Goal: Complete application form

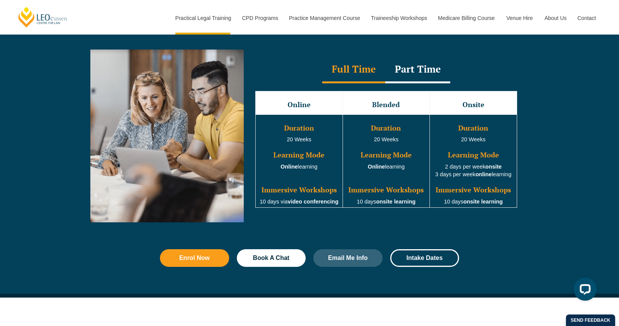
scroll to position [1125, 0]
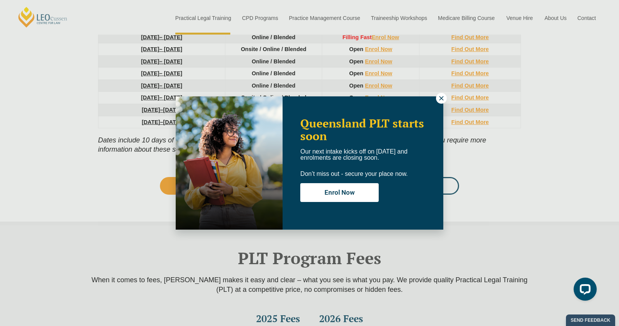
click at [441, 97] on icon at bounding box center [441, 98] width 7 height 7
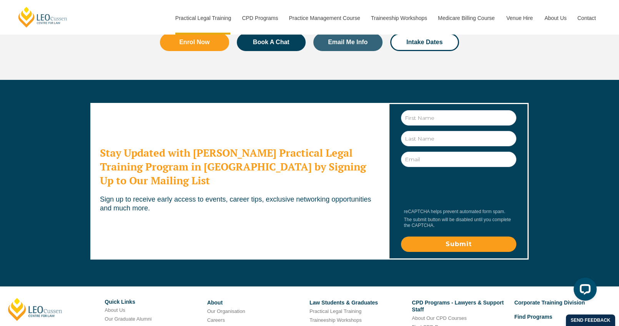
scroll to position [4219, 0]
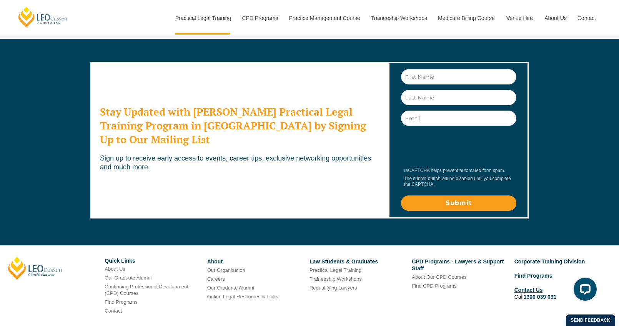
click at [528, 287] on link "Contact Us" at bounding box center [528, 290] width 28 height 6
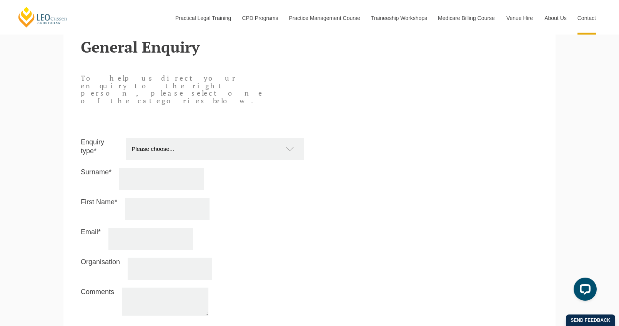
scroll to position [659, 0]
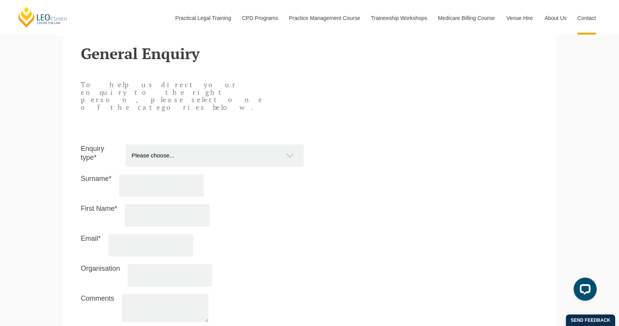
click at [291, 145] on select "Please choose... Practical Training Course (Onsite and Online) Supervised Legal…" at bounding box center [219, 156] width 186 height 22
select select "PTC Onsite and Online"
click at [126, 145] on select "Please choose... Practical Training Course (Onsite and Online) Supervised Legal…" at bounding box center [219, 156] width 186 height 22
click at [126, 175] on input "Surname*" at bounding box center [161, 186] width 85 height 22
type input "Warrington"
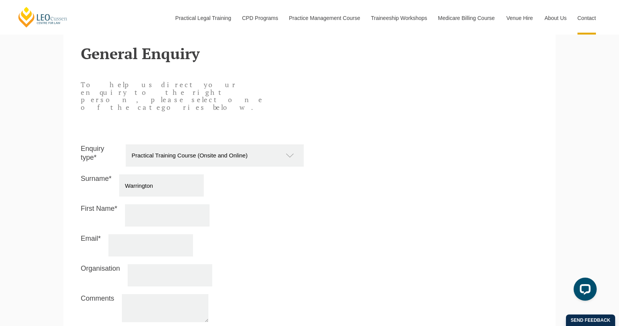
type input "Steven"
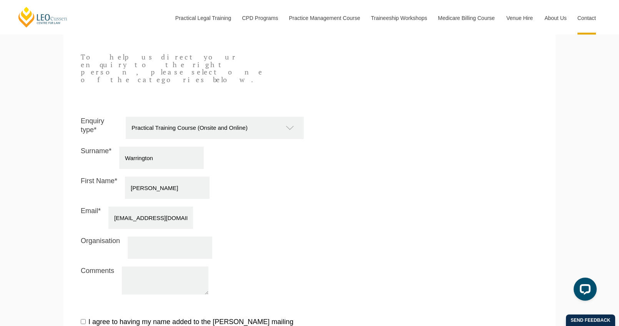
scroll to position [701, 0]
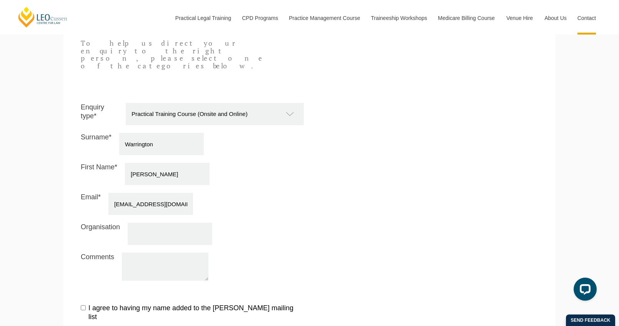
click at [151, 193] on div "Enquiry type* Please choose... Practical Training Course (Onsite and Online) Su…" at bounding box center [192, 196] width 235 height 186
click at [149, 193] on input "ozwozza@gmail.com" at bounding box center [150, 204] width 85 height 22
type input "steven.warrington@outlook.com"
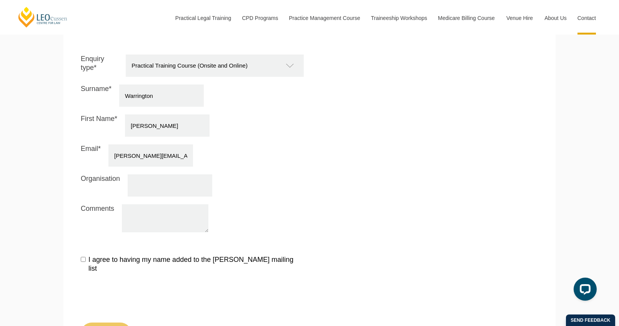
scroll to position [751, 0]
click at [144, 203] on textarea "Comments" at bounding box center [165, 217] width 87 height 28
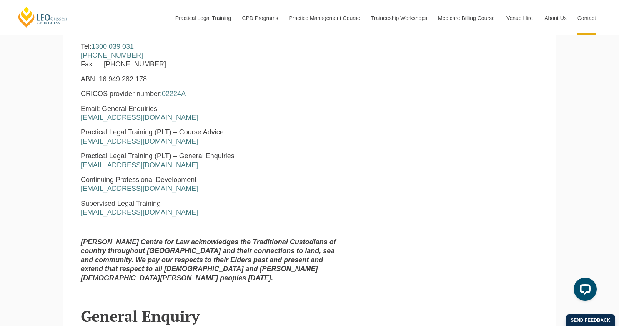
scroll to position [396, 0]
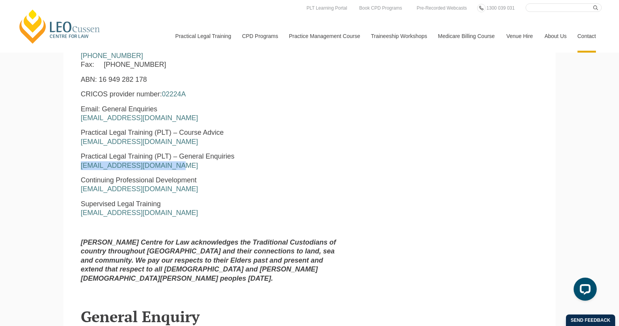
drag, startPoint x: 166, startPoint y: 166, endPoint x: 80, endPoint y: 165, distance: 86.5
click at [80, 165] on div "Leo Cussen Centre for Law Level 16 15 William Street Melbourne, Victoria, 3000 …" at bounding box center [212, 130] width 274 height 318
copy link "pltadmin@leocussen.edu.au"
